Goal: Task Accomplishment & Management: Manage account settings

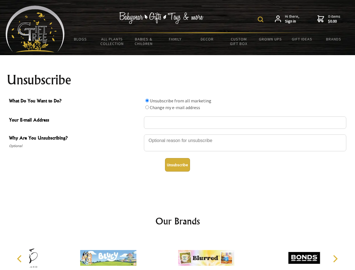
click at [261, 19] on img at bounding box center [261, 20] width 6 height 6
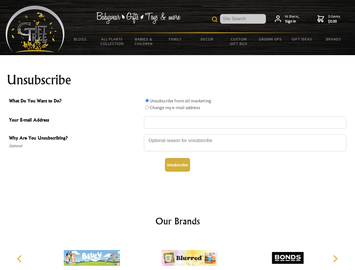
click at [178, 134] on div at bounding box center [245, 144] width 202 height 20
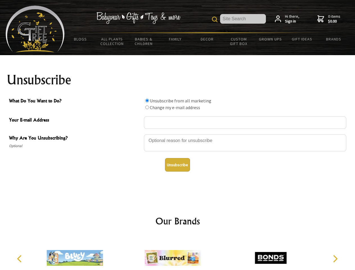
click at [147, 100] on input "What Do You Want to Do?" at bounding box center [147, 101] width 4 height 4
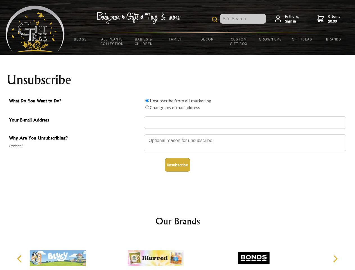
click at [147, 107] on input "What Do You Want to Do?" at bounding box center [147, 107] width 4 height 4
radio input "true"
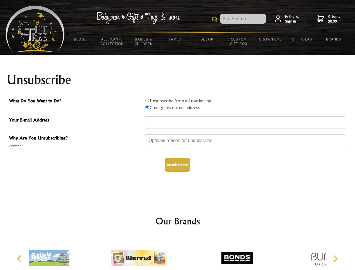
click at [177, 165] on button "Unsubscribe" at bounding box center [177, 164] width 25 height 13
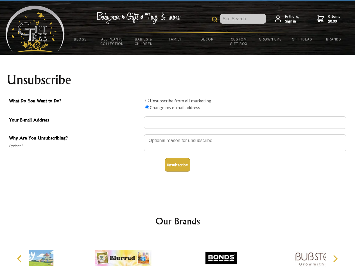
click at [178, 253] on div at bounding box center [221, 259] width 98 height 44
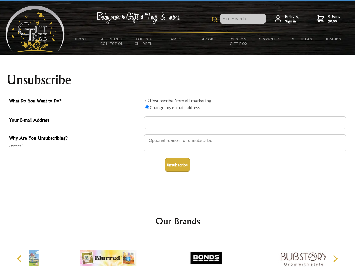
click at [20, 259] on icon "Previous" at bounding box center [19, 258] width 7 height 7
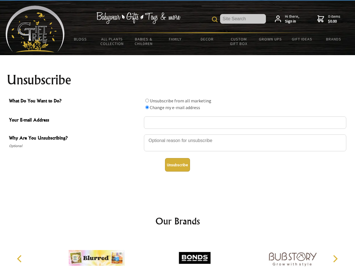
click at [335, 259] on icon "Next" at bounding box center [334, 258] width 7 height 7
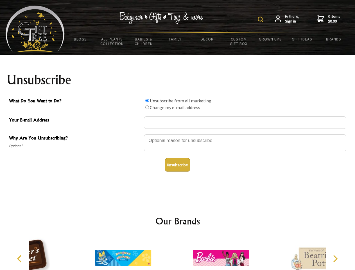
click at [261, 19] on img at bounding box center [261, 20] width 6 height 6
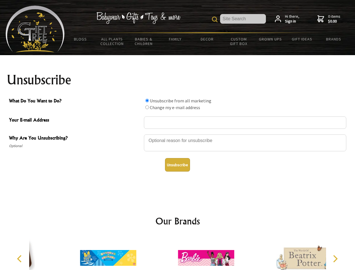
click at [178, 134] on div at bounding box center [245, 144] width 202 height 20
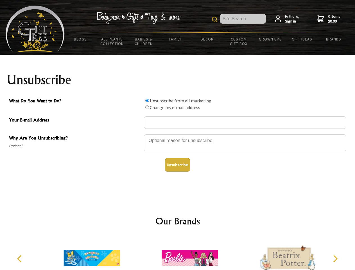
click at [147, 100] on input "What Do You Want to Do?" at bounding box center [147, 101] width 4 height 4
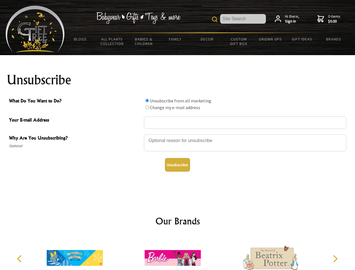
click at [147, 107] on input "What Do You Want to Do?" at bounding box center [147, 107] width 4 height 4
radio input "true"
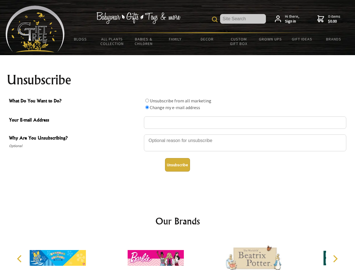
click at [177, 165] on button "Unsubscribe" at bounding box center [177, 164] width 25 height 13
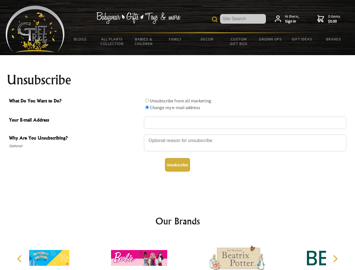
click at [188, 253] on div at bounding box center [237, 259] width 98 height 44
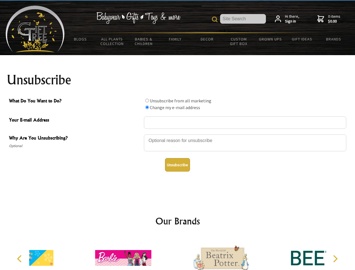
click at [20, 259] on icon "Previous" at bounding box center [19, 258] width 7 height 7
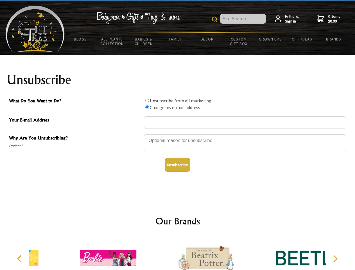
click at [335, 259] on icon "Next" at bounding box center [334, 258] width 7 height 7
